Goal: Task Accomplishment & Management: Use online tool/utility

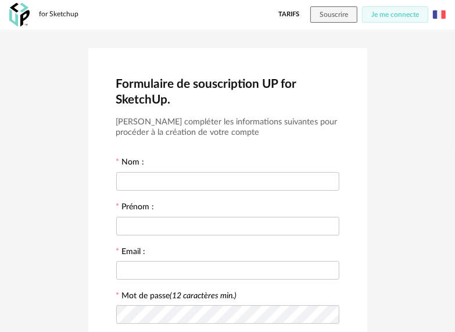
click at [436, 20] on img at bounding box center [439, 14] width 13 height 13
click at [426, 41] on li "English" at bounding box center [410, 44] width 66 height 21
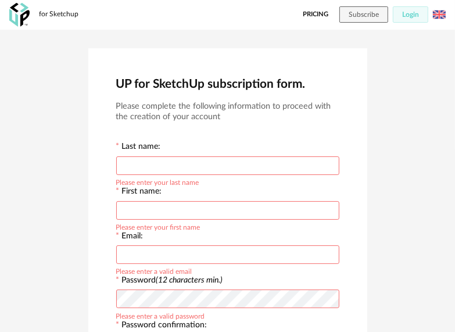
click at [325, 17] on link "Pricing" at bounding box center [316, 14] width 26 height 16
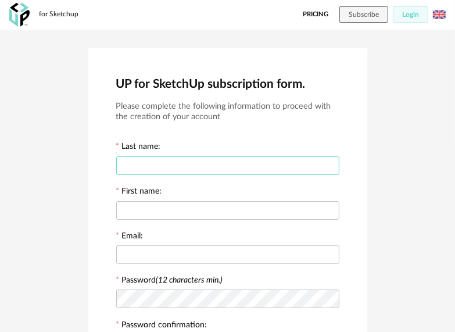
click at [234, 156] on input "text" at bounding box center [227, 165] width 223 height 19
type input "******"
click at [229, 199] on div at bounding box center [227, 209] width 223 height 23
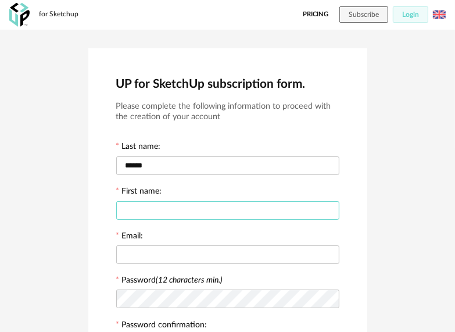
click at [232, 204] on input "text" at bounding box center [227, 210] width 223 height 19
type input "*****"
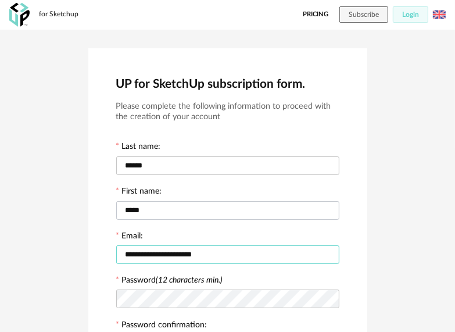
type input "**********"
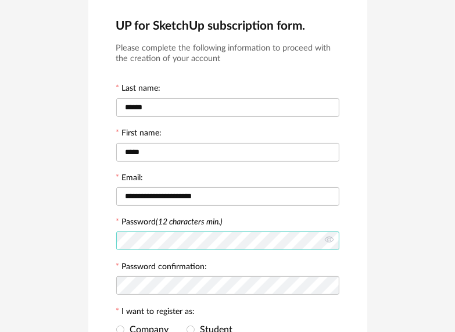
scroll to position [116, 0]
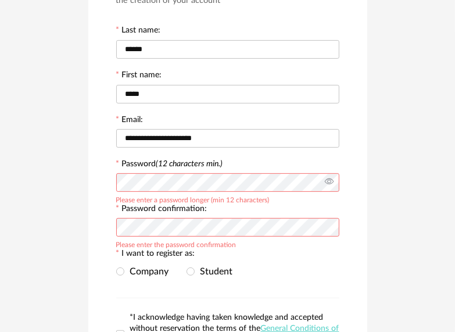
click at [332, 183] on icon at bounding box center [329, 182] width 15 height 23
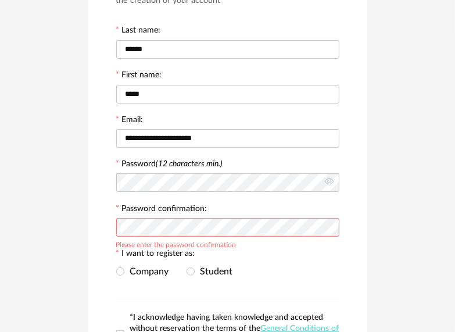
click at [270, 216] on div at bounding box center [227, 227] width 223 height 23
click at [188, 272] on span at bounding box center [191, 271] width 8 height 8
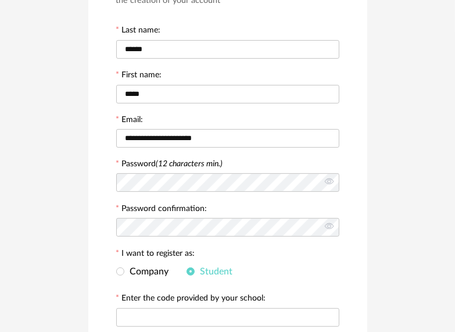
scroll to position [232, 0]
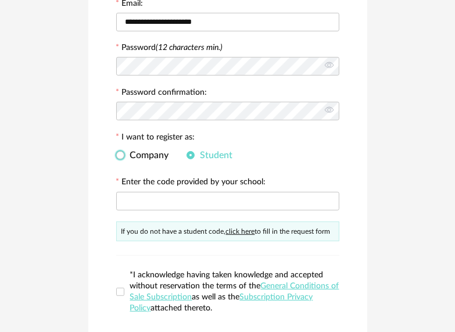
click at [145, 159] on span "Company" at bounding box center [146, 154] width 45 height 9
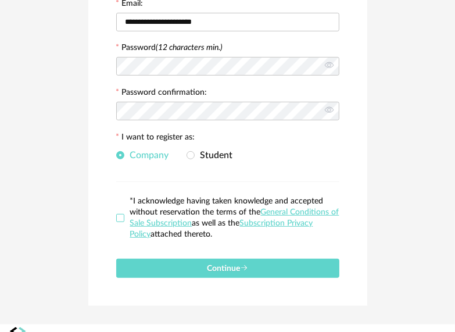
click at [123, 213] on label "*I acknowledge having taken knowledge and accepted without reservation the term…" at bounding box center [227, 218] width 223 height 44
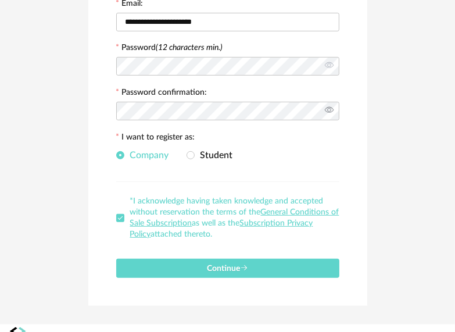
click at [330, 111] on icon at bounding box center [329, 110] width 15 height 23
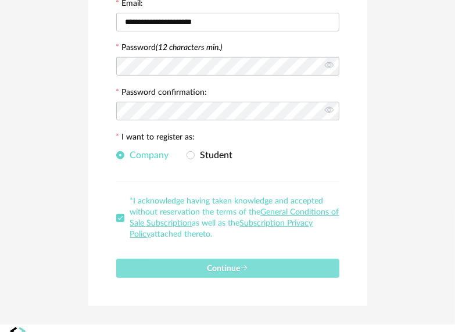
click at [262, 263] on button "Continue" at bounding box center [227, 268] width 223 height 19
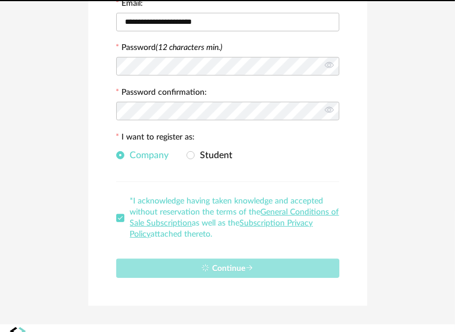
scroll to position [0, 0]
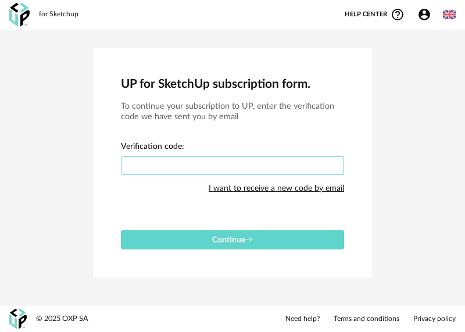
click at [307, 164] on input "text" at bounding box center [232, 165] width 223 height 19
click at [249, 164] on input "text" at bounding box center [232, 165] width 223 height 19
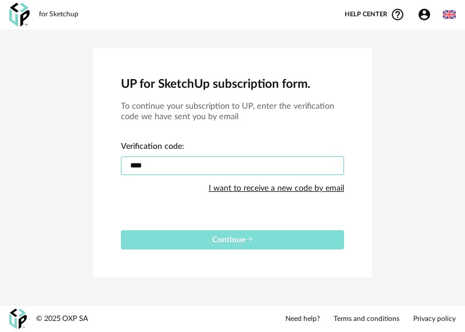
type input "****"
click at [271, 240] on button "Continue" at bounding box center [232, 239] width 223 height 19
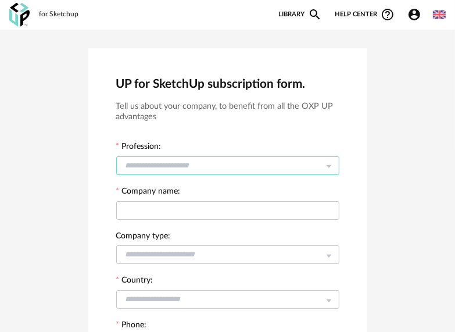
click at [318, 170] on input "text" at bounding box center [227, 165] width 223 height 19
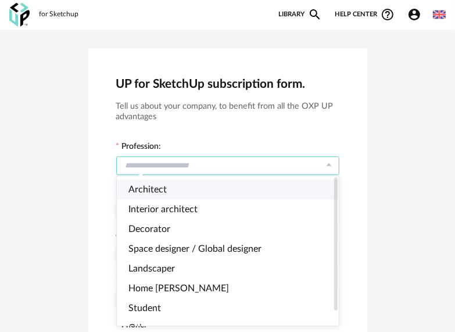
click at [283, 191] on li "Architect" at bounding box center [233, 190] width 232 height 20
type input "*********"
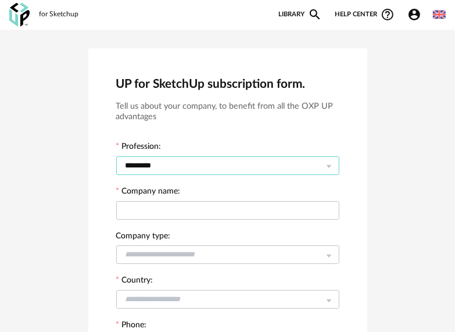
click at [304, 157] on input "*********" at bounding box center [227, 165] width 223 height 19
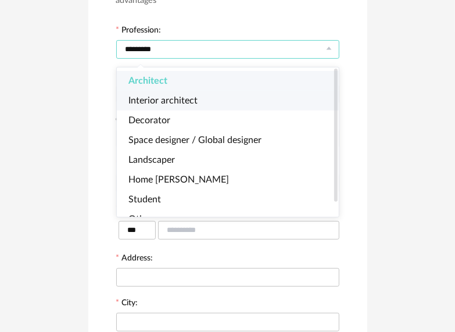
click at [237, 86] on li "Architect" at bounding box center [233, 81] width 232 height 20
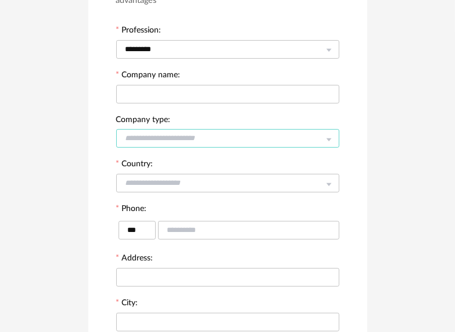
click at [202, 139] on input "text" at bounding box center [227, 138] width 223 height 19
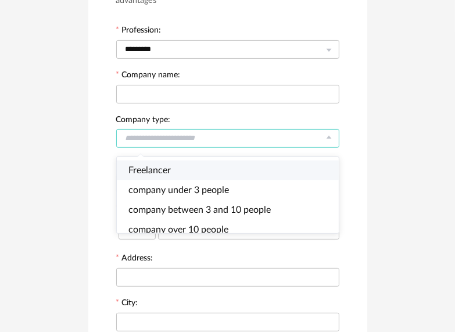
click at [192, 167] on li "Freelancer" at bounding box center [233, 170] width 232 height 20
type input "**********"
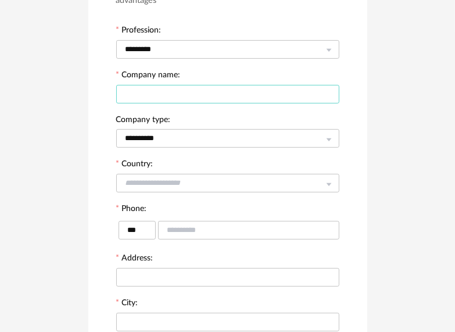
click at [184, 95] on input "text" at bounding box center [227, 94] width 223 height 19
drag, startPoint x: 144, startPoint y: 95, endPoint x: 161, endPoint y: 170, distance: 76.4
click at [143, 95] on input "**********" at bounding box center [227, 94] width 223 height 19
type input "**********"
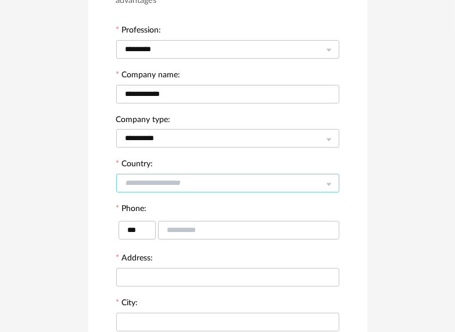
click at [166, 186] on input "text" at bounding box center [227, 183] width 223 height 19
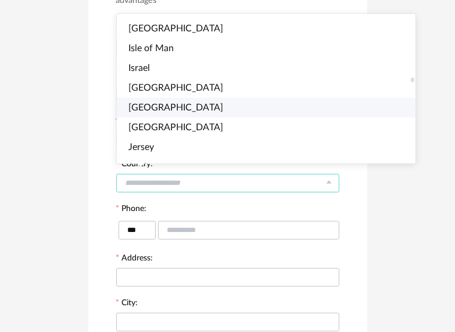
scroll to position [1917, 0]
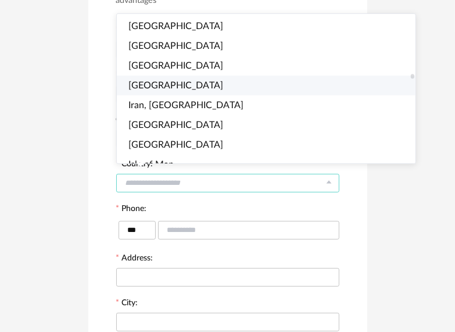
click at [205, 88] on li "Indonesia" at bounding box center [271, 86] width 309 height 20
type input "*********"
type input "***"
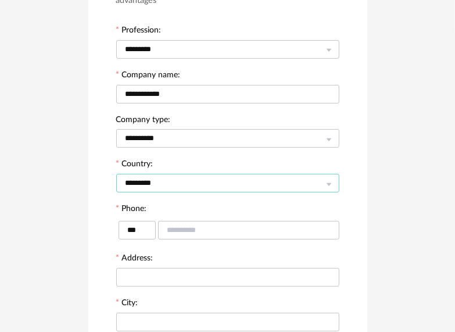
scroll to position [174, 0]
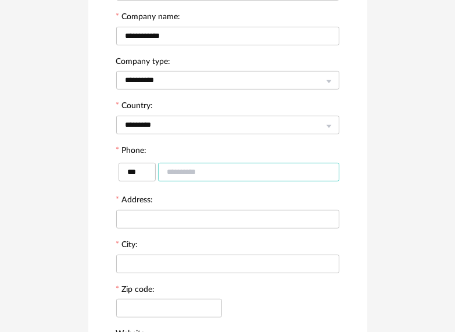
click at [195, 179] on input "text" at bounding box center [248, 172] width 181 height 19
type input "**********"
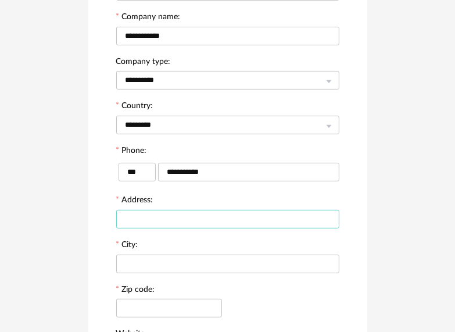
click at [196, 216] on input "text" at bounding box center [227, 219] width 223 height 19
type input "*"
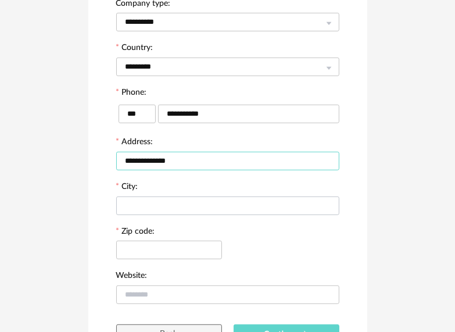
type input "**********"
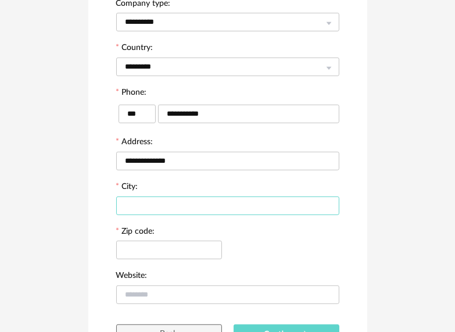
click at [198, 200] on input "text" at bounding box center [227, 205] width 223 height 19
type input "*********"
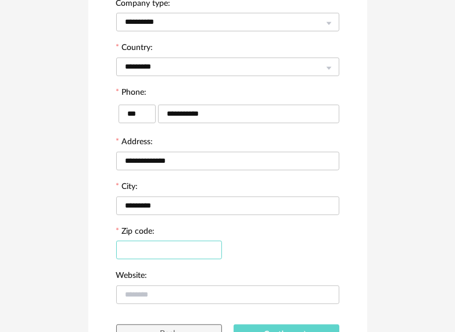
click at [180, 256] on input "text" at bounding box center [169, 250] width 106 height 19
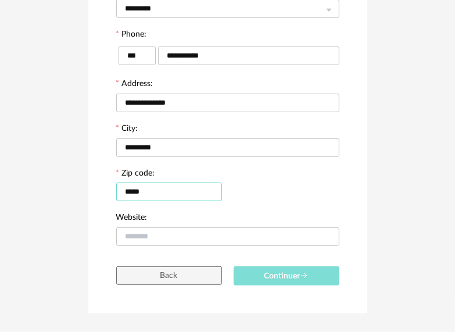
type input "*****"
click at [313, 272] on button "Continuer" at bounding box center [287, 275] width 106 height 19
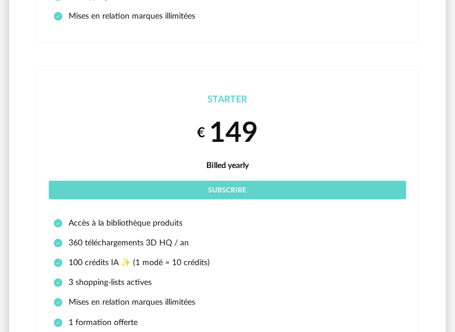
scroll to position [56, 0]
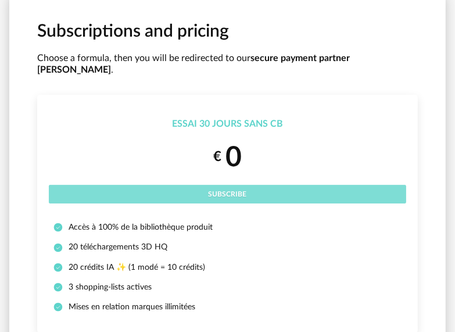
click at [309, 187] on button "Subscribe" at bounding box center [227, 194] width 357 height 19
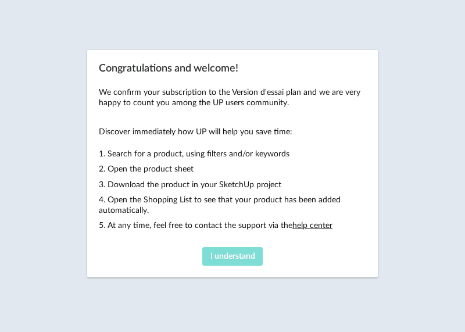
click at [249, 256] on span "I understand" at bounding box center [232, 256] width 45 height 8
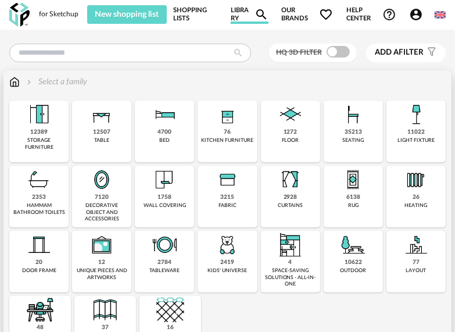
scroll to position [58, 0]
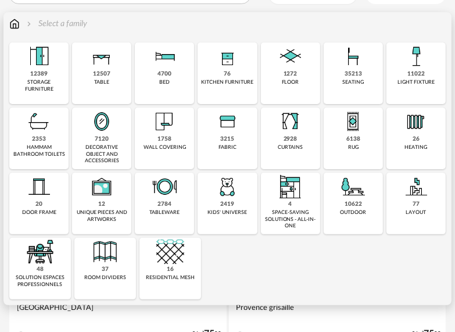
click at [366, 207] on div "10622 outdoor" at bounding box center [353, 204] width 59 height 62
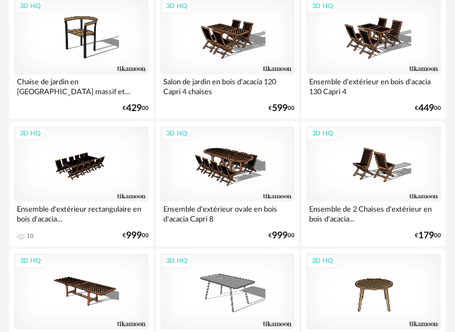
scroll to position [465, 0]
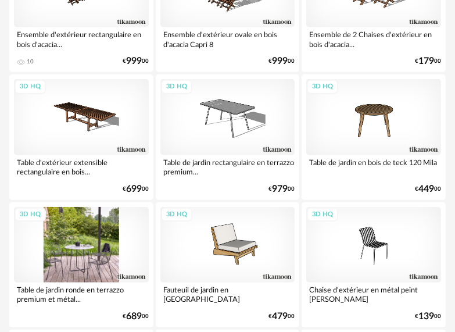
click at [106, 246] on div "3D HQ" at bounding box center [81, 245] width 135 height 76
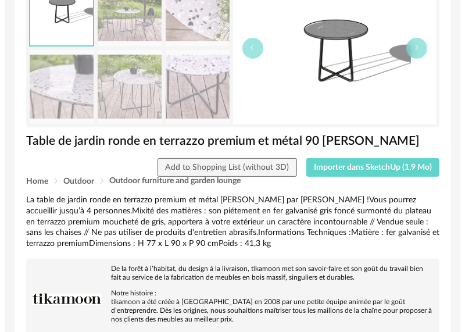
scroll to position [58, 0]
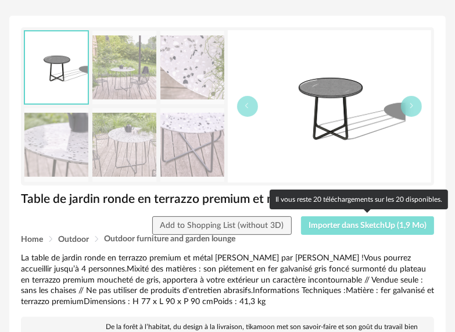
click at [342, 227] on span "Importer dans SketchUp (1,9 Mo)" at bounding box center [368, 225] width 118 height 8
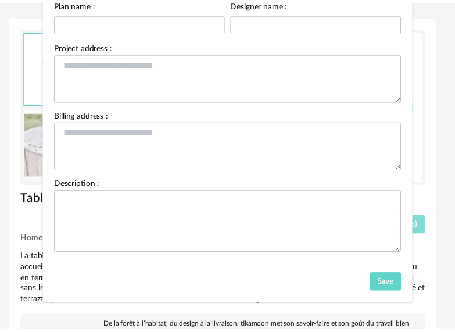
scroll to position [0, 0]
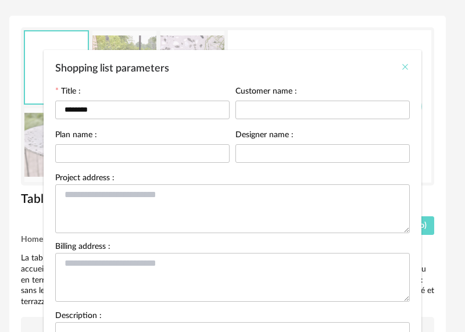
click at [403, 66] on icon "Close" at bounding box center [404, 66] width 9 height 9
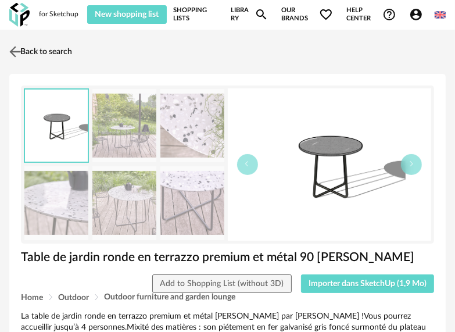
click at [53, 59] on link "Back to search" at bounding box center [39, 52] width 66 height 26
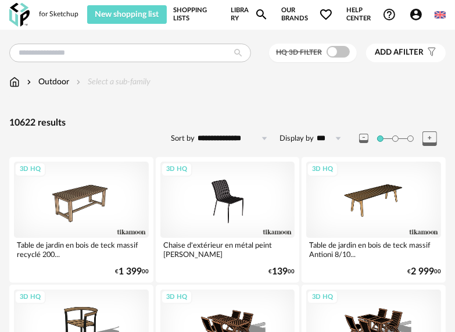
click at [343, 142] on icon at bounding box center [338, 138] width 15 height 19
click at [342, 144] on icon at bounding box center [338, 138] width 15 height 19
click at [270, 142] on icon at bounding box center [264, 138] width 15 height 19
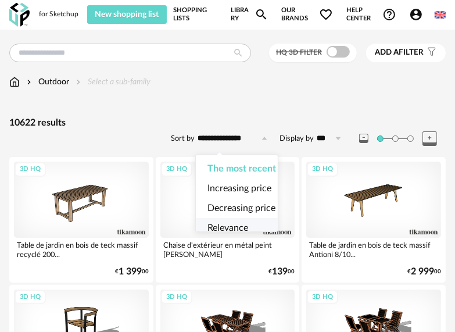
click at [249, 224] on li "Relevance" at bounding box center [242, 228] width 92 height 20
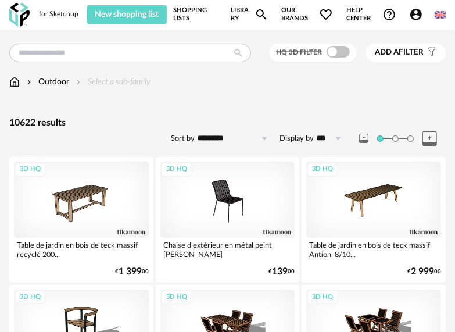
click at [266, 142] on icon at bounding box center [264, 138] width 15 height 19
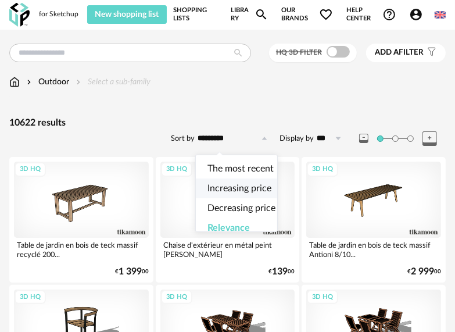
click at [253, 188] on span "Increasing price" at bounding box center [239, 188] width 64 height 9
type input "**********"
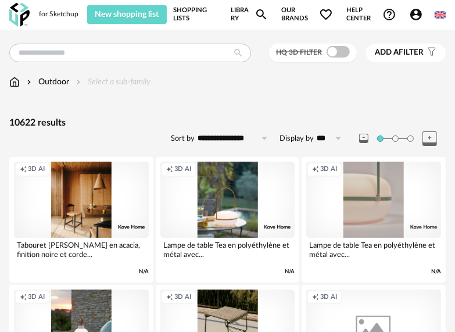
scroll to position [58, 0]
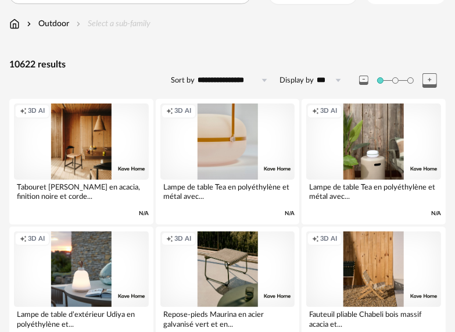
click at [269, 148] on div "Creation icon 3D AI" at bounding box center [227, 141] width 135 height 76
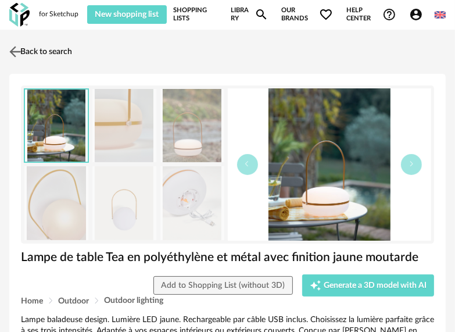
click at [16, 62] on link "Back to search" at bounding box center [39, 52] width 66 height 26
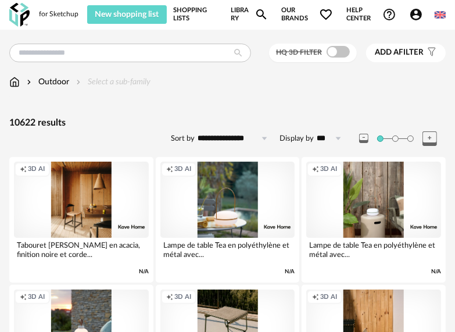
click at [248, 16] on link "Library Magnify icon" at bounding box center [250, 14] width 38 height 19
click at [288, 14] on span "Our brands Heart Outline icon" at bounding box center [307, 14] width 52 height 19
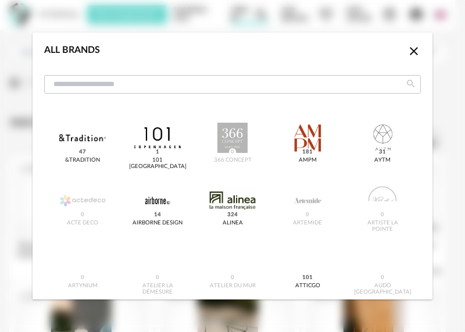
click at [410, 48] on icon "Close icon" at bounding box center [414, 51] width 8 height 8
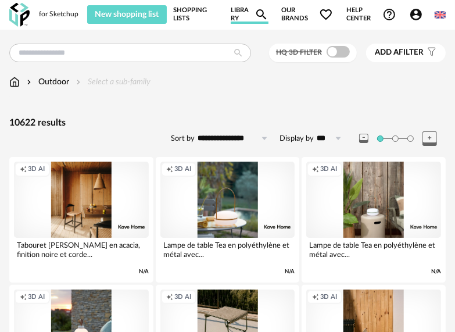
click at [264, 139] on icon at bounding box center [264, 138] width 15 height 19
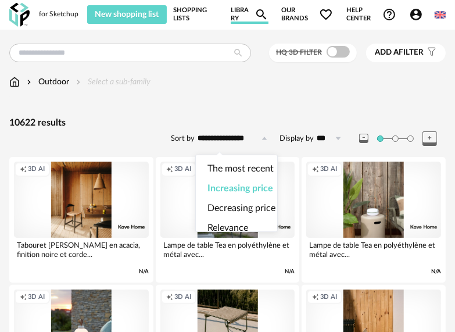
click at [264, 134] on icon at bounding box center [264, 138] width 15 height 19
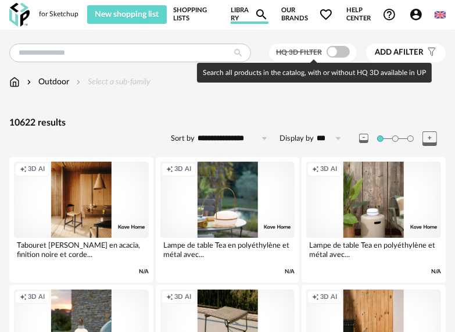
click at [331, 53] on span at bounding box center [338, 52] width 23 height 12
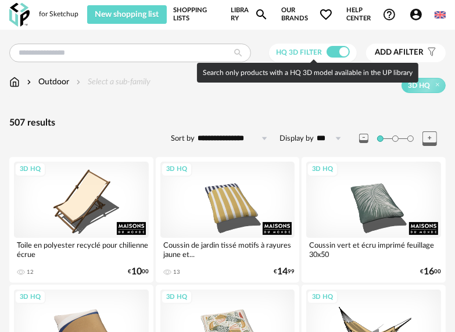
click at [331, 53] on span at bounding box center [338, 52] width 23 height 12
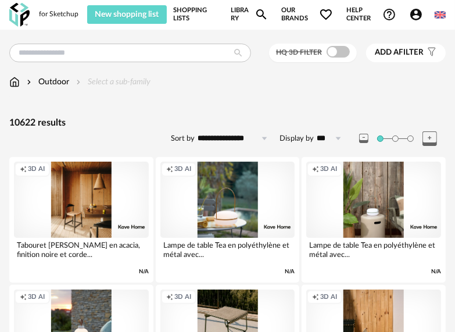
click at [200, 14] on link "Shopping Lists" at bounding box center [195, 14] width 45 height 19
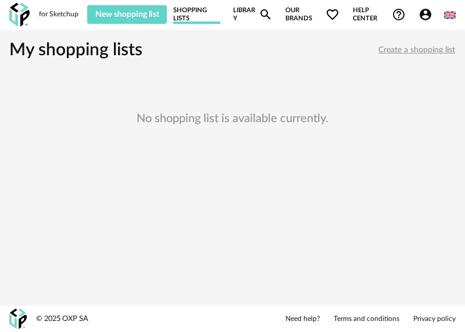
click at [200, 14] on link "Shopping Lists" at bounding box center [196, 14] width 47 height 19
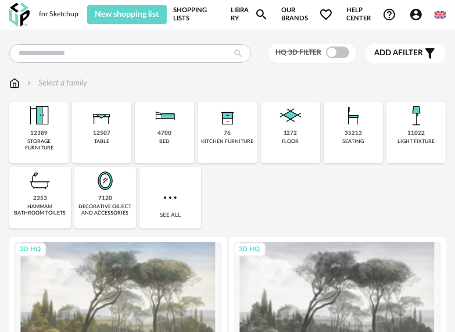
click at [407, 49] on span "Add a filter" at bounding box center [398, 53] width 49 height 10
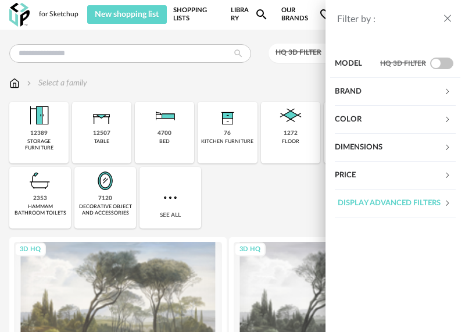
click at [444, 172] on icon at bounding box center [447, 175] width 8 height 8
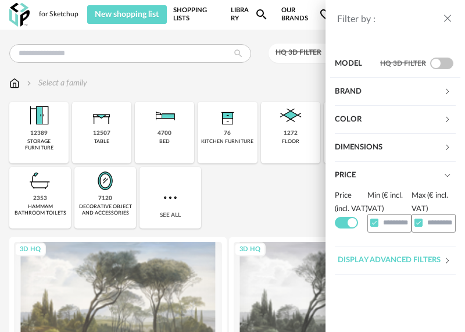
click at [352, 228] on span at bounding box center [346, 223] width 23 height 12
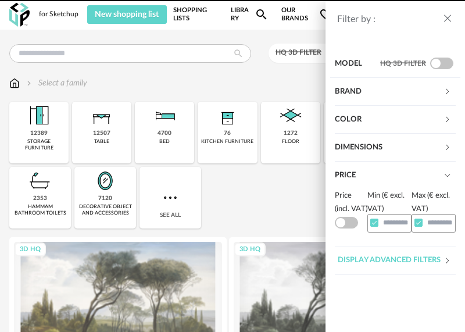
click at [347, 228] on span at bounding box center [346, 223] width 23 height 12
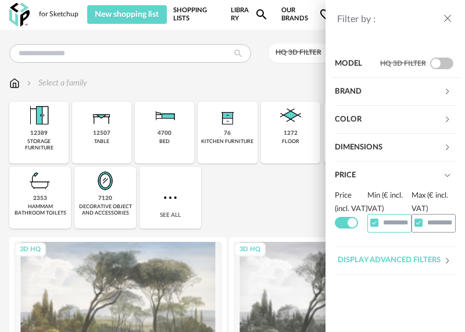
click at [383, 221] on input "text" at bounding box center [389, 223] width 44 height 18
click at [447, 264] on icon at bounding box center [447, 261] width 8 height 8
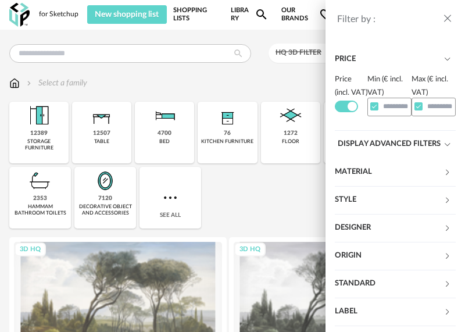
scroll to position [167, 0]
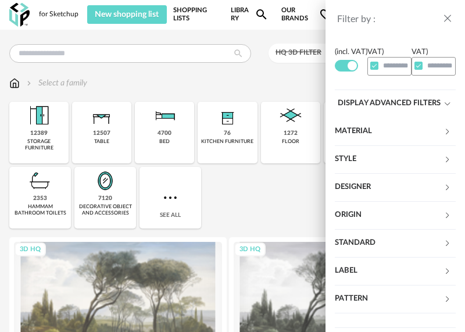
click at [432, 275] on div "Label" at bounding box center [389, 271] width 109 height 28
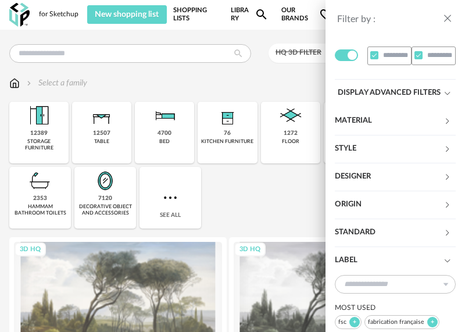
scroll to position [253, 0]
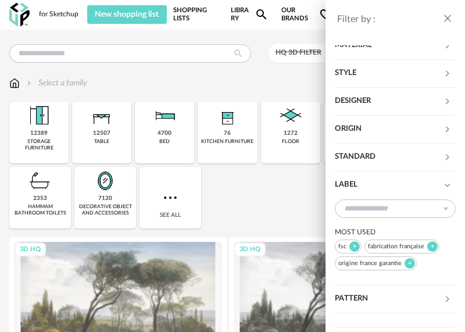
click at [432, 185] on div "Label" at bounding box center [389, 185] width 109 height 28
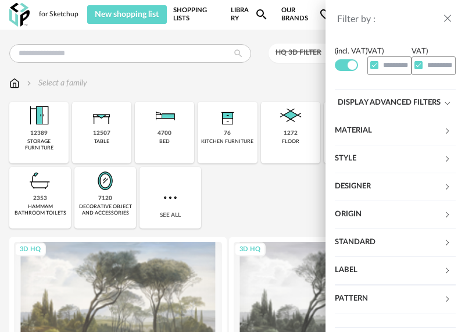
scroll to position [167, 0]
click at [427, 210] on div "Origin" at bounding box center [389, 215] width 109 height 28
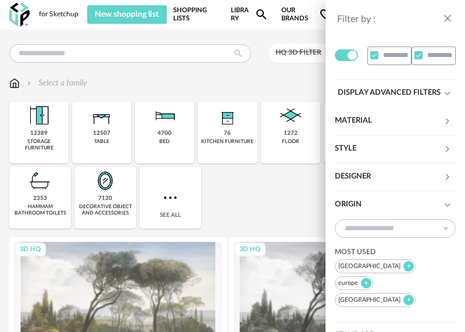
click at [428, 209] on div "Origin" at bounding box center [389, 205] width 109 height 28
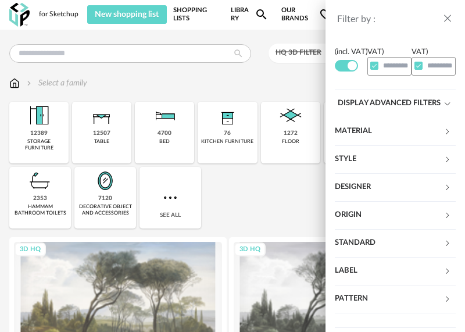
click at [419, 293] on div "Pattern" at bounding box center [389, 299] width 109 height 28
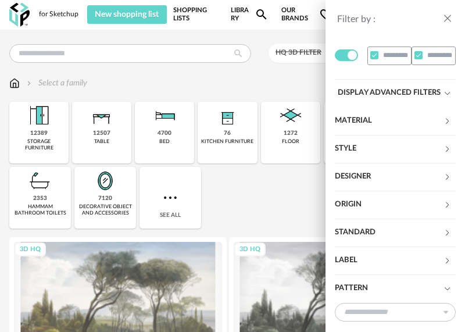
scroll to position [253, 0]
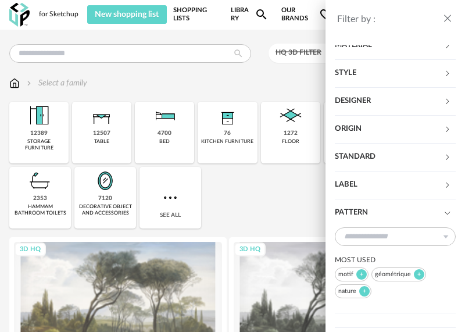
click at [424, 215] on div "Pattern" at bounding box center [389, 213] width 109 height 28
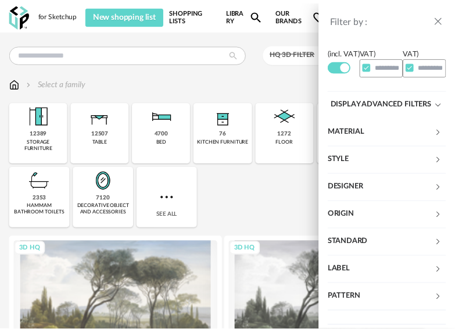
scroll to position [51, 0]
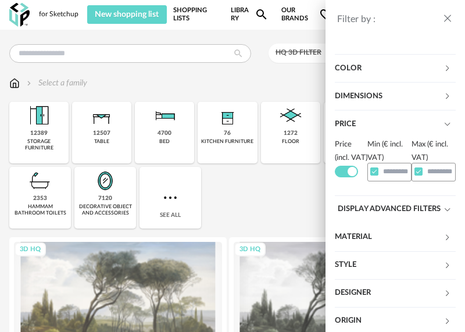
click at [447, 16] on icon "close drawer" at bounding box center [448, 19] width 12 height 12
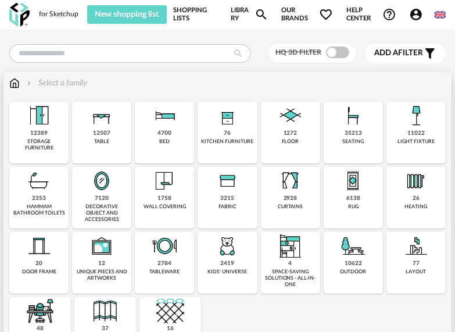
click at [174, 115] on img at bounding box center [164, 116] width 28 height 28
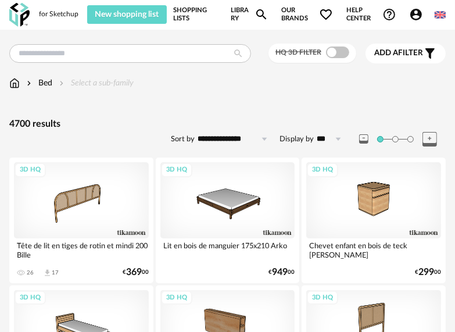
click at [381, 138] on span at bounding box center [380, 139] width 6 height 6
click at [398, 138] on span at bounding box center [395, 139] width 6 height 6
click at [380, 136] on span at bounding box center [380, 139] width 6 height 6
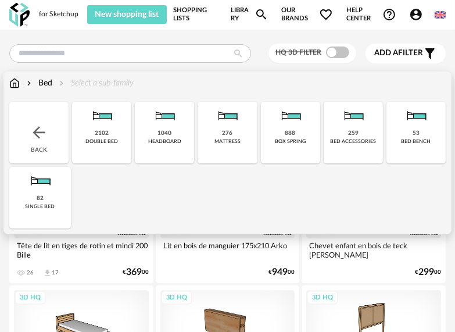
click at [20, 84] on div "Bed Select a sub-family" at bounding box center [71, 83] width 124 height 12
click at [17, 81] on img at bounding box center [14, 83] width 10 height 12
click at [35, 130] on img at bounding box center [39, 132] width 19 height 19
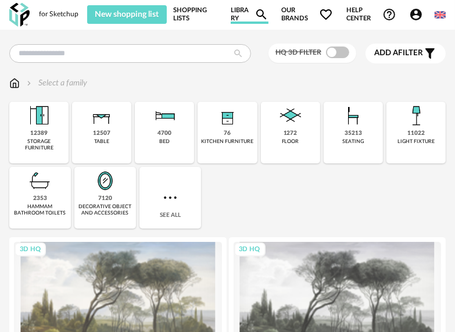
click at [168, 196] on img at bounding box center [170, 197] width 19 height 19
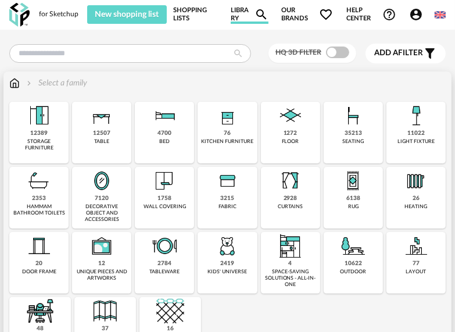
click at [357, 260] on div "10622" at bounding box center [353, 264] width 17 height 8
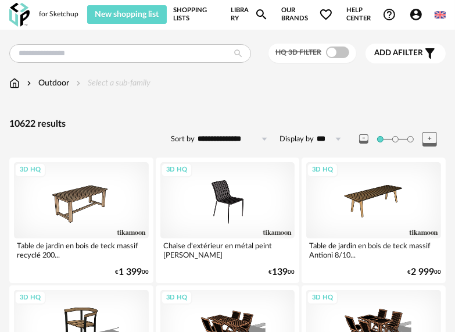
click at [263, 15] on icon "Magnify icon" at bounding box center [261, 15] width 14 height 14
click at [176, 52] on input "text" at bounding box center [130, 53] width 242 height 19
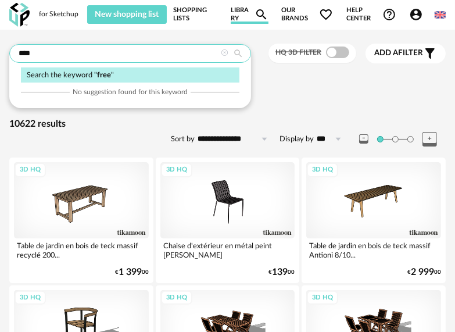
type input "****"
type input "*********"
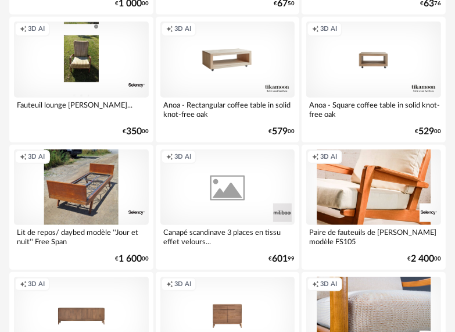
scroll to position [581, 0]
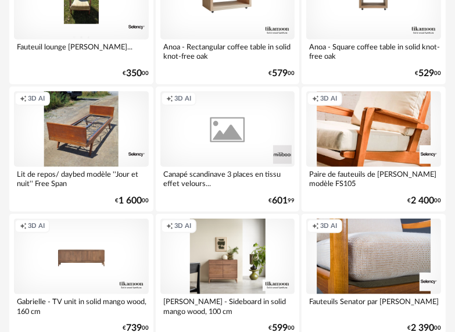
click at [241, 267] on div "Creation icon 3D AI" at bounding box center [227, 256] width 135 height 76
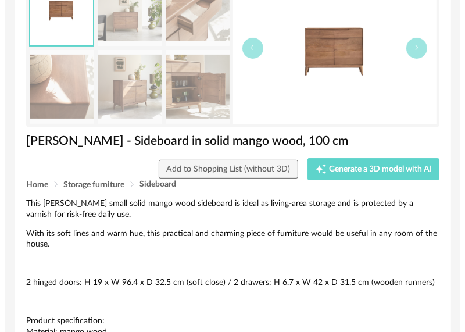
scroll to position [58, 0]
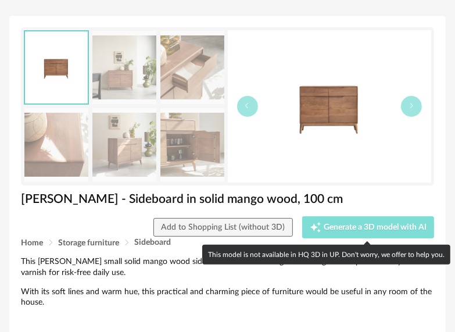
click at [341, 232] on div "Creation icon Generate a 3D model with AI" at bounding box center [368, 227] width 117 height 12
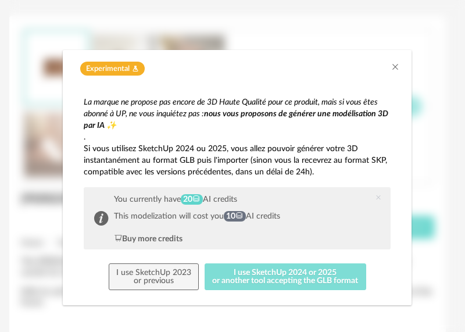
click at [332, 280] on button "I use SketchUp 2024 or 2025 or another tool accepting the GLB format" at bounding box center [286, 276] width 162 height 27
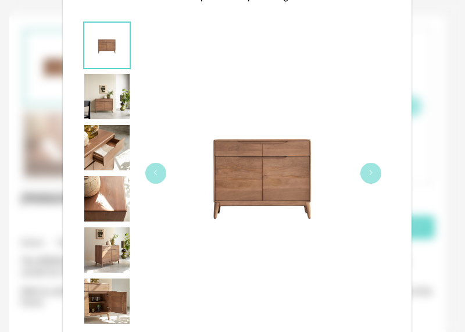
scroll to position [199, 0]
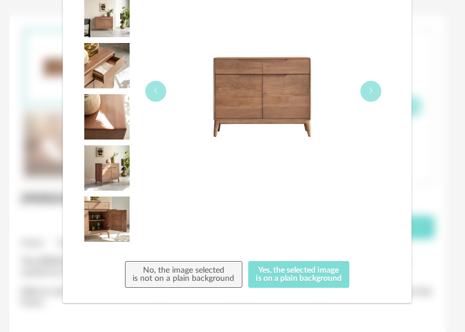
click at [303, 277] on button "Yes, the selected image is on a plain background" at bounding box center [299, 274] width 102 height 27
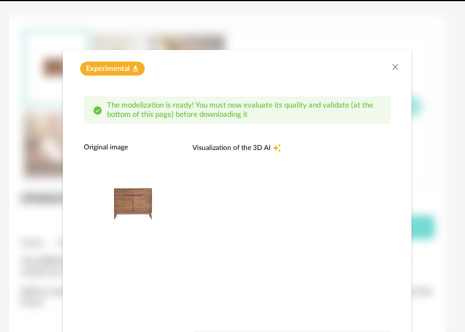
scroll to position [172, 0]
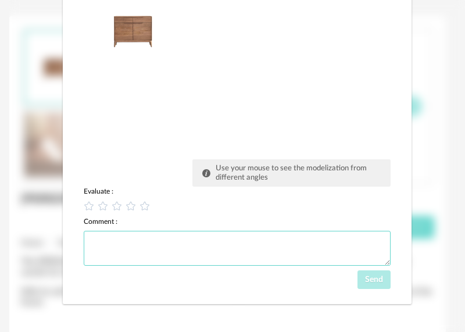
click at [283, 243] on textarea "dialog" at bounding box center [237, 248] width 307 height 35
type textarea "****"
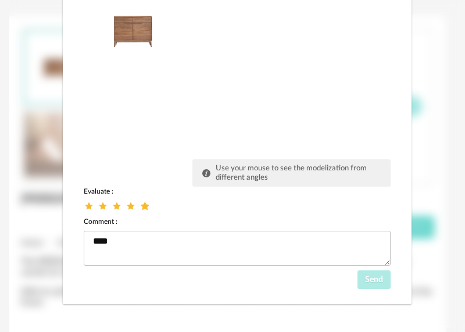
click at [139, 203] on icon "dialog" at bounding box center [145, 206] width 12 height 12
click at [372, 289] on div "The modelization is ready! You must now evaluate its quality and validate (at t…" at bounding box center [236, 106] width 325 height 383
click at [372, 281] on span "Send" at bounding box center [374, 279] width 18 height 8
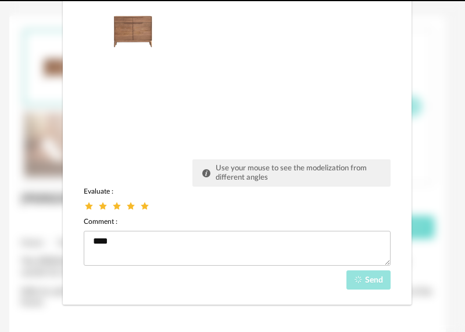
scroll to position [105, 0]
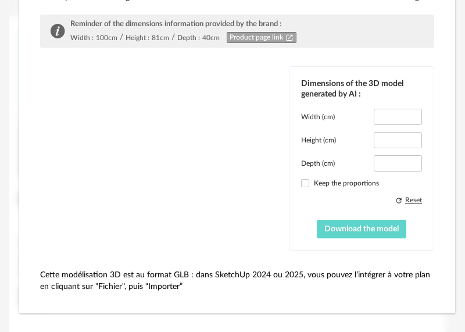
click at [339, 184] on label "Keep the proportions" at bounding box center [361, 182] width 121 height 9
type input "*****"
click at [339, 183] on label "Keep the proportions" at bounding box center [361, 182] width 121 height 9
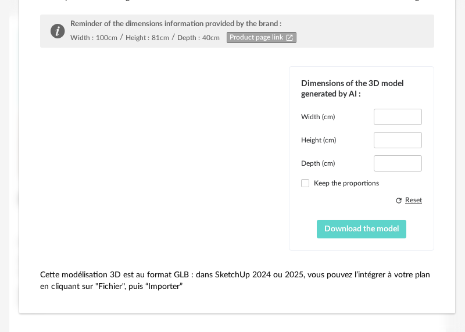
click at [320, 184] on label "Keep the proportions" at bounding box center [361, 182] width 121 height 9
click at [411, 202] on div "Reset" at bounding box center [413, 199] width 17 height 9
type input "****"
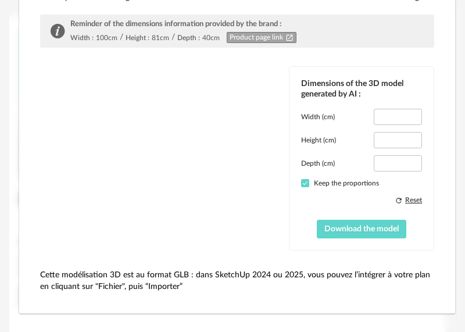
type input "****"
click at [316, 182] on label "Keep the proportions" at bounding box center [361, 182] width 121 height 9
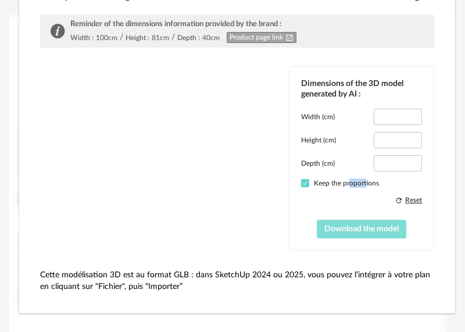
click at [336, 228] on span "Download the model" at bounding box center [361, 229] width 74 height 8
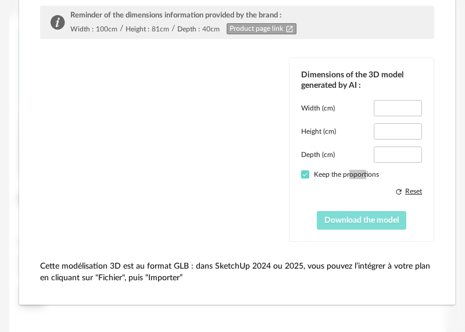
click at [360, 222] on span "Download the model" at bounding box center [361, 220] width 74 height 8
click at [362, 214] on button "Download the model" at bounding box center [362, 220] width 90 height 19
click at [260, 28] on link "Product page link Open In New icon" at bounding box center [262, 28] width 70 height 11
click at [332, 222] on span "Download the model" at bounding box center [361, 220] width 74 height 8
click at [303, 174] on span "dialog" at bounding box center [305, 174] width 8 height 8
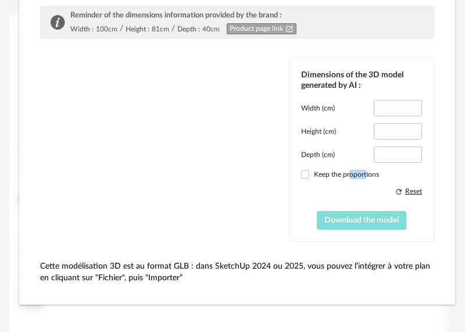
click at [332, 217] on span "Download the model" at bounding box center [361, 220] width 74 height 8
click at [359, 213] on button "Download the model" at bounding box center [362, 220] width 90 height 19
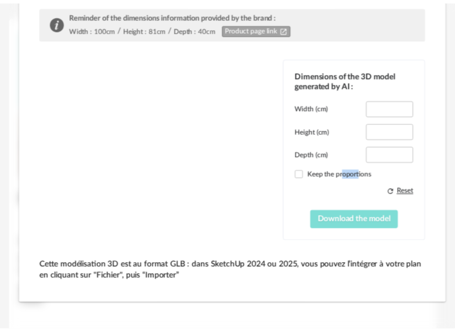
scroll to position [0, 0]
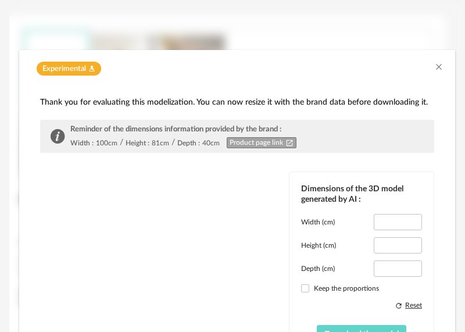
click at [439, 67] on div "Experimental Flask icon" at bounding box center [237, 66] width 436 height 32
click at [434, 66] on icon "Close" at bounding box center [438, 66] width 9 height 9
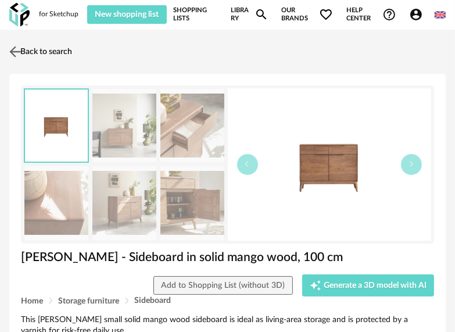
click at [21, 48] on img at bounding box center [15, 51] width 17 height 17
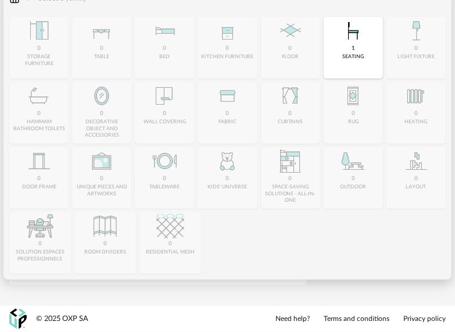
scroll to position [26, 0]
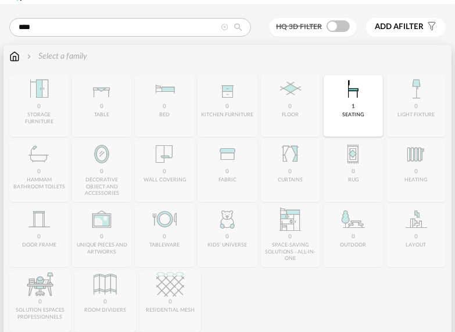
click at [287, 103] on div "Close icon 0 storage furniture 0 table 0 bed 0 kitchen furniture 0 floor 1 seat…" at bounding box center [227, 203] width 436 height 257
click at [17, 60] on img at bounding box center [14, 57] width 10 height 12
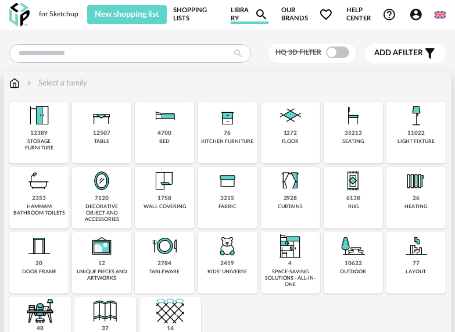
click at [313, 145] on div "1272 floor" at bounding box center [290, 133] width 59 height 62
